Goal: Information Seeking & Learning: Learn about a topic

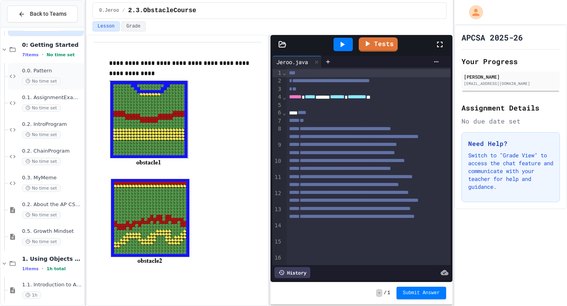
scroll to position [487, 0]
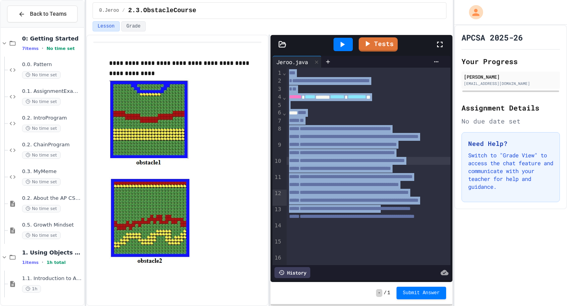
drag, startPoint x: 109, startPoint y: 63, endPoint x: 189, endPoint y: 149, distance: 117.5
click at [187, 152] on div "**********" at bounding box center [185, 166] width 152 height 217
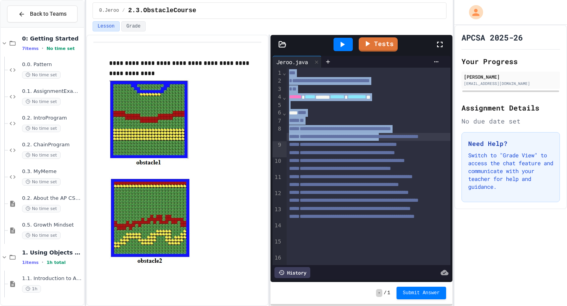
click at [213, 140] on div at bounding box center [185, 123] width 152 height 88
click at [221, 200] on div at bounding box center [185, 221] width 152 height 88
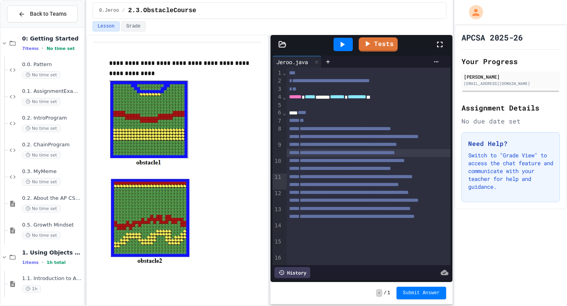
click at [323, 157] on div "**********" at bounding box center [368, 153] width 164 height 8
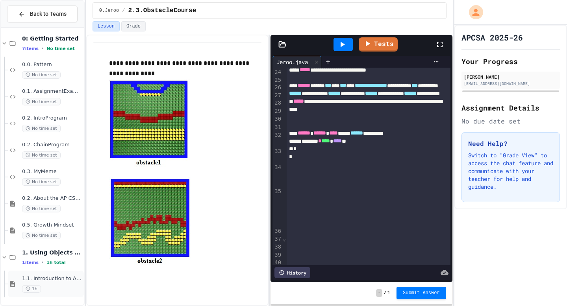
click at [42, 274] on div "1.1. Introduction to Algorithms, Programming, and Compilers 1h" at bounding box center [46, 284] width 76 height 27
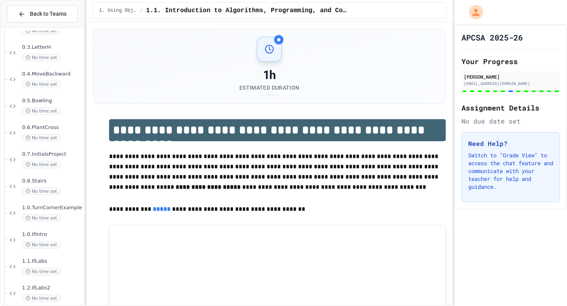
scroll to position [98, 0]
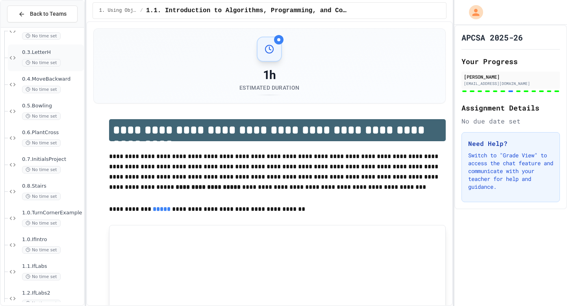
click at [61, 67] on div "0.3.LetterH No time set" at bounding box center [46, 57] width 76 height 27
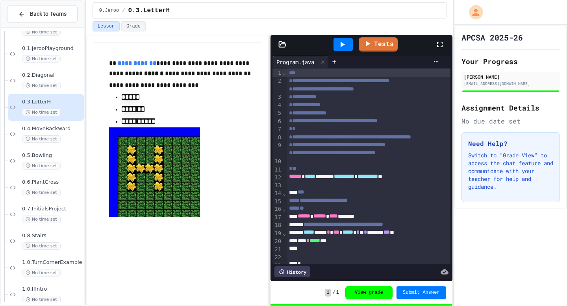
scroll to position [47, 0]
click at [61, 80] on span "0.2.Diagonal" at bounding box center [52, 77] width 60 height 7
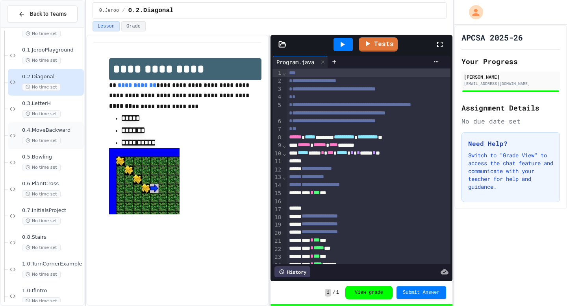
click at [56, 144] on span "No time set" at bounding box center [41, 140] width 39 height 7
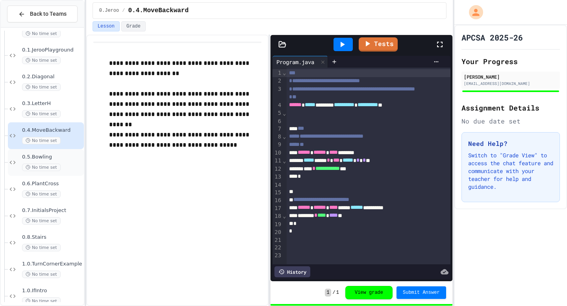
click at [55, 159] on span "0.5.Bowling" at bounding box center [52, 157] width 60 height 7
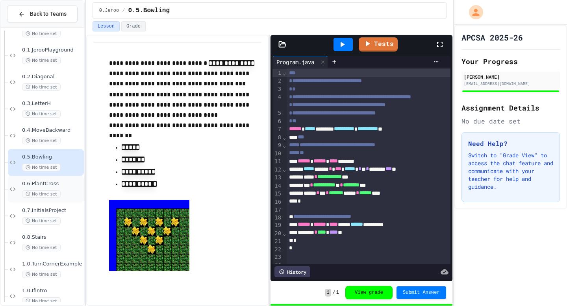
click at [67, 190] on div "0.6.PlantCross No time set" at bounding box center [52, 189] width 60 height 17
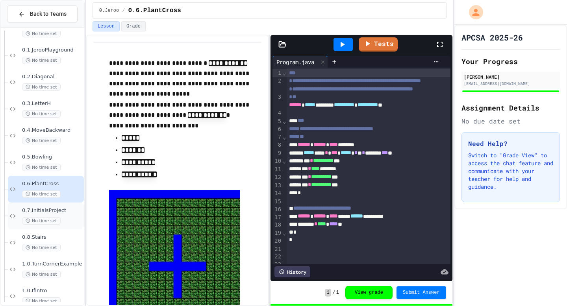
click at [70, 208] on span "0.7.InitialsProject" at bounding box center [52, 210] width 60 height 7
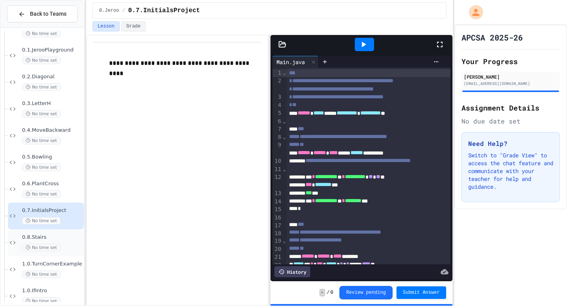
click at [42, 239] on span "0.8.Stairs" at bounding box center [52, 237] width 60 height 7
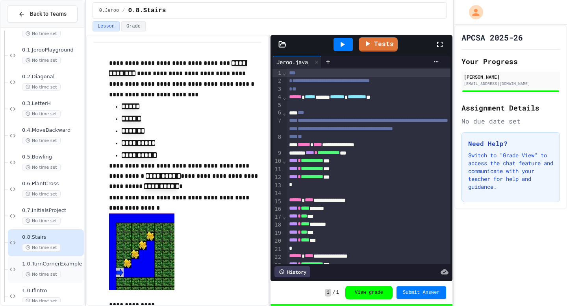
click at [64, 264] on span "1.0.TurnCornerExample" at bounding box center [52, 264] width 60 height 7
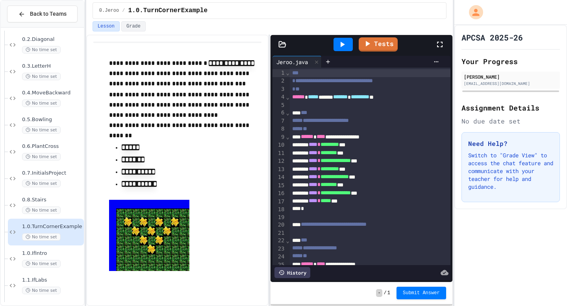
scroll to position [85, 0]
click at [44, 260] on span "No time set" at bounding box center [41, 263] width 39 height 7
